Goal: Information Seeking & Learning: Find specific fact

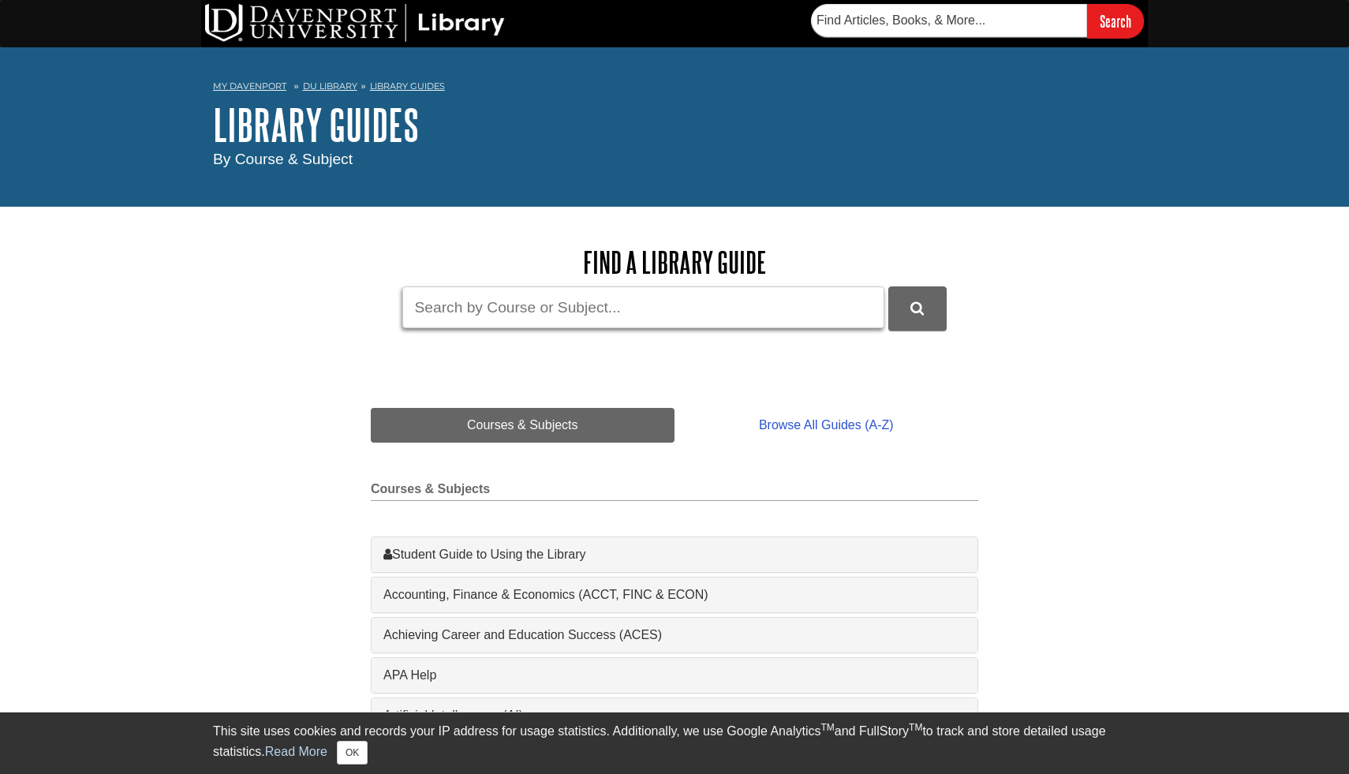
click at [537, 308] on input "Guide Search Terms" at bounding box center [643, 307] width 482 height 42
type input "airpids"
click at [888, 286] on button "DU Library Guides Search" at bounding box center [917, 307] width 58 height 43
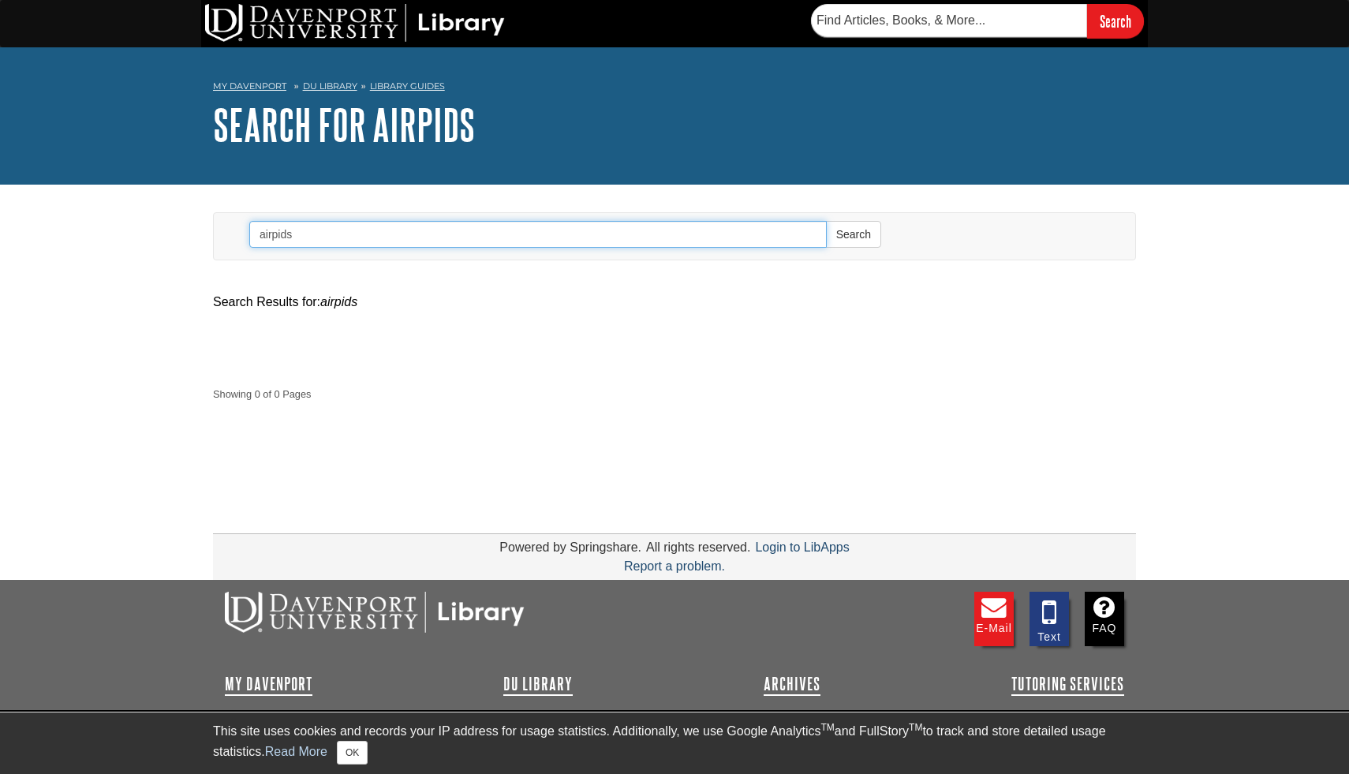
click at [432, 238] on input "airpids" at bounding box center [538, 234] width 578 height 27
click at [826, 221] on button "Search" at bounding box center [853, 234] width 55 height 27
type input "a"
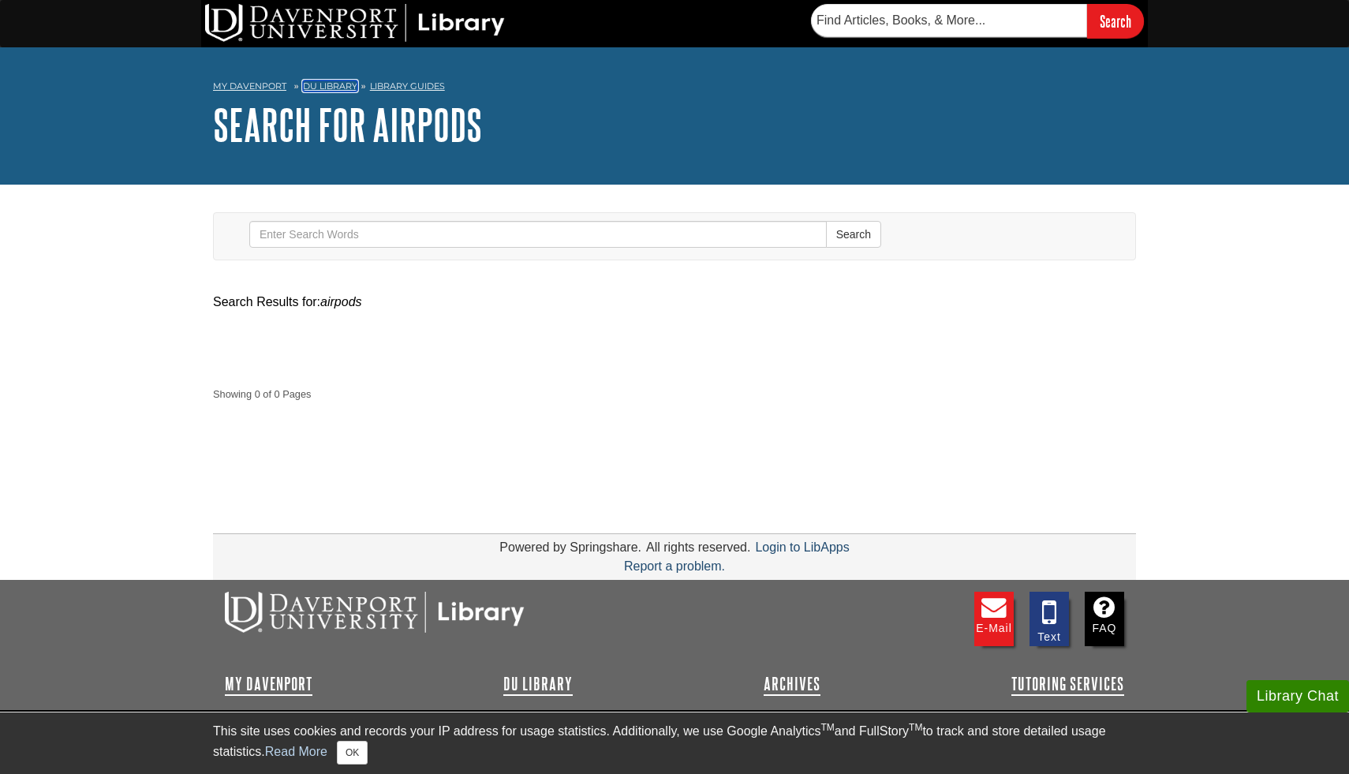
click at [344, 84] on link "DU Library" at bounding box center [330, 85] width 54 height 11
